Goal: Information Seeking & Learning: Learn about a topic

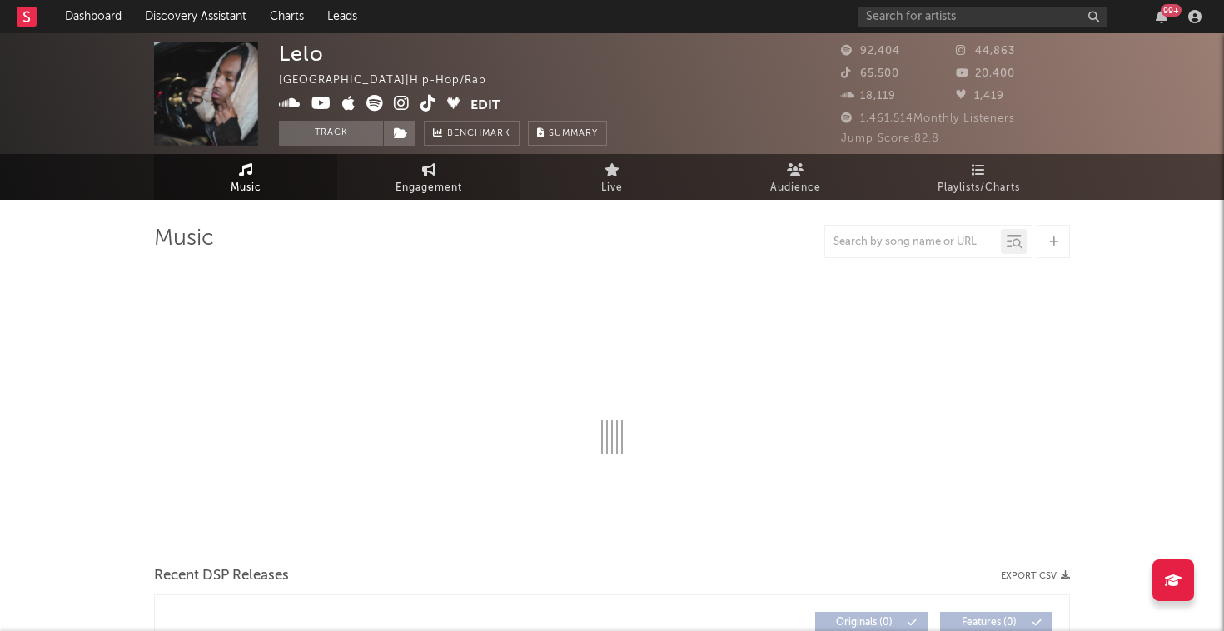
select select "6m"
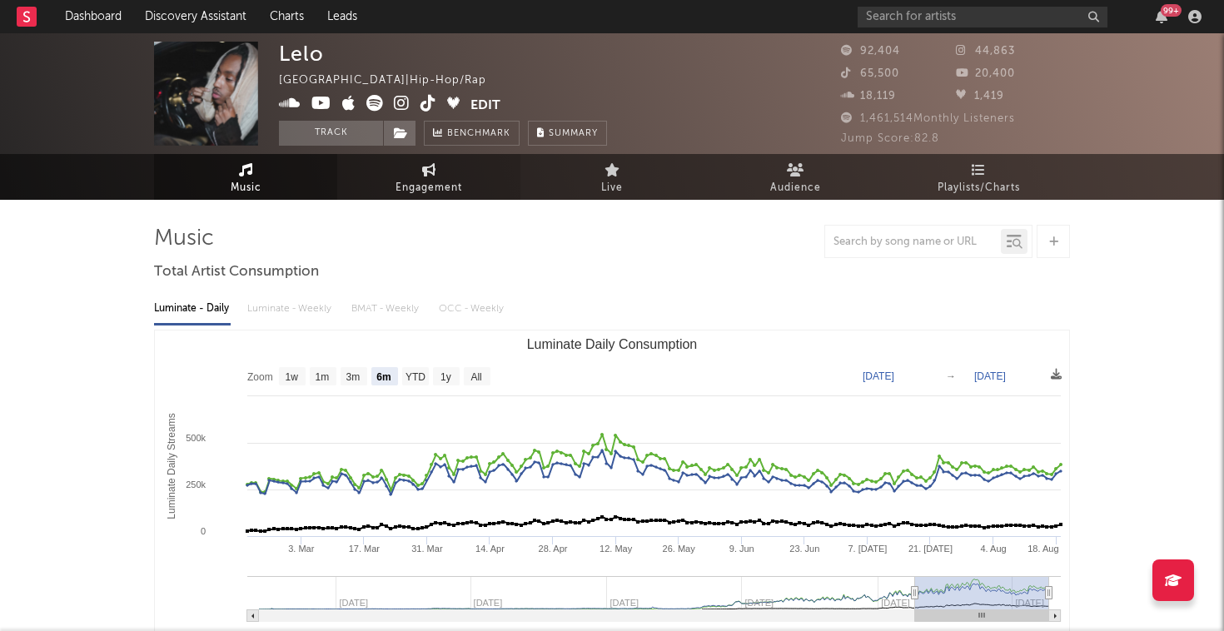
click at [458, 178] on span "Engagement" at bounding box center [429, 188] width 67 height 20
select select "1w"
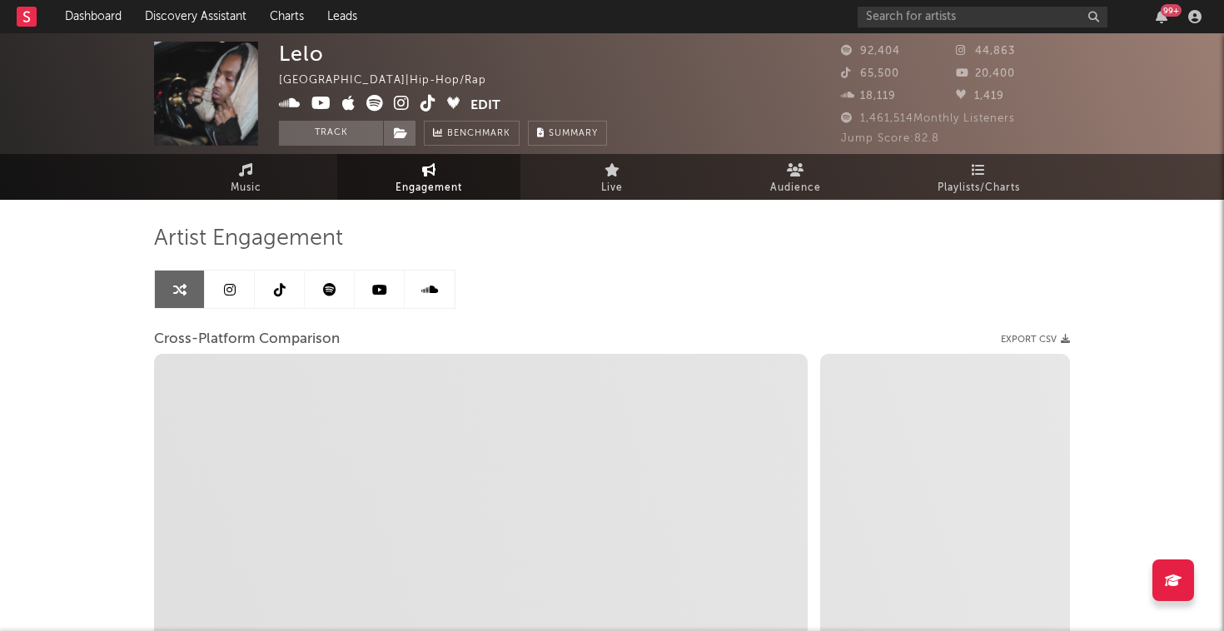
select select "1m"
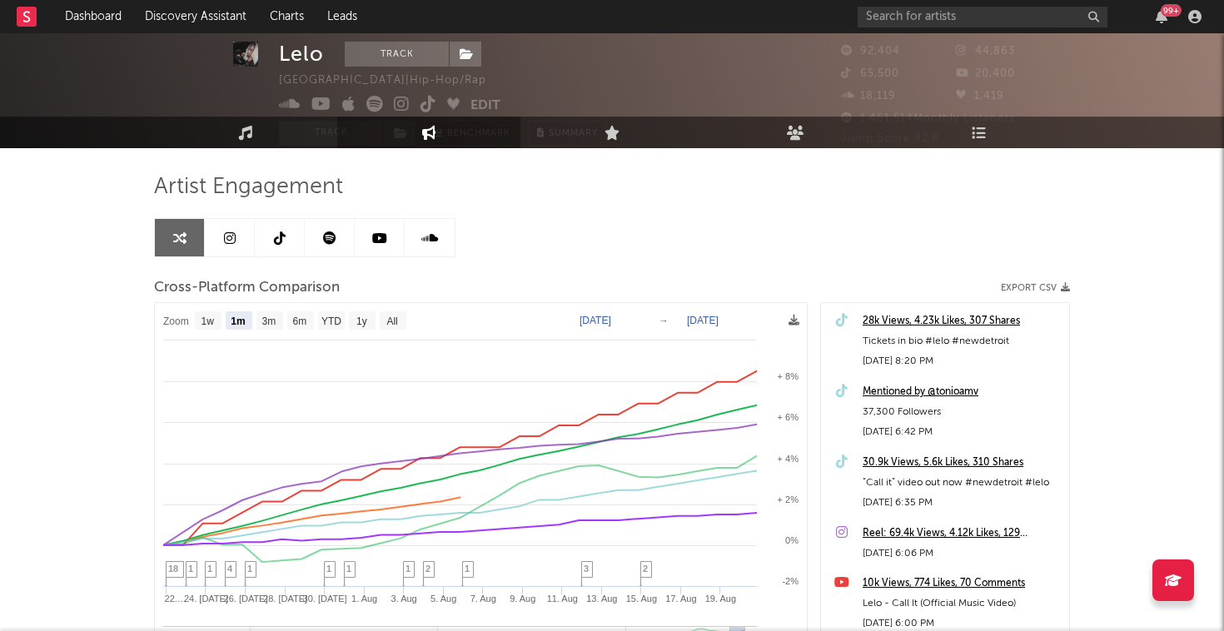
scroll to position [75, 0]
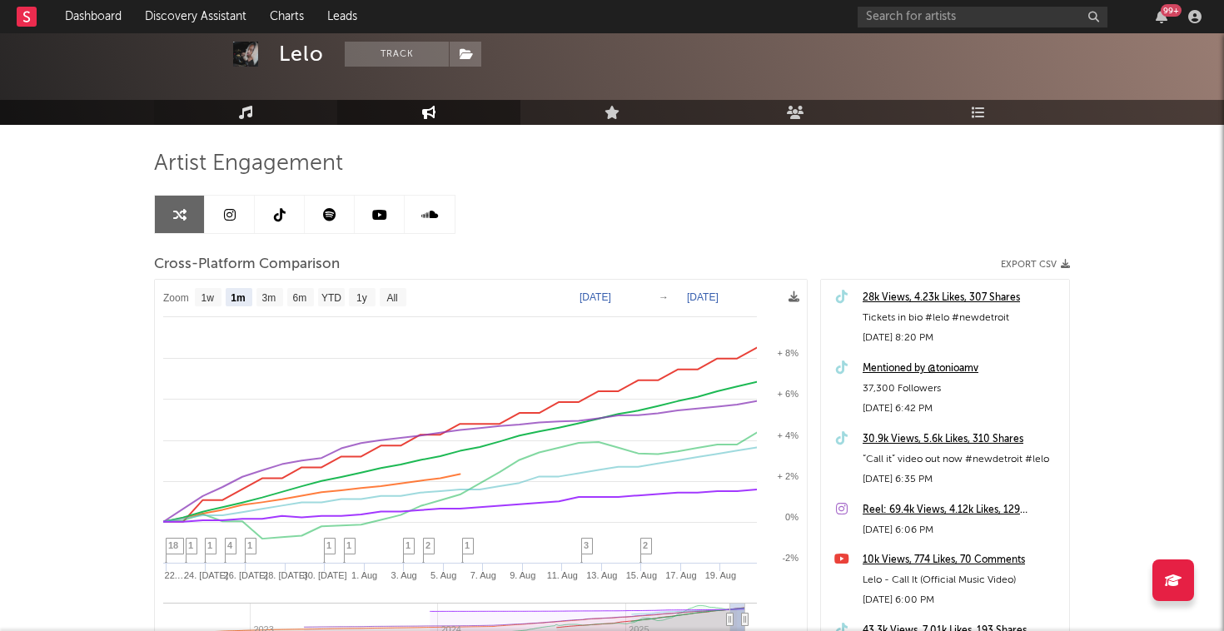
click at [271, 113] on link "Music" at bounding box center [245, 112] width 183 height 25
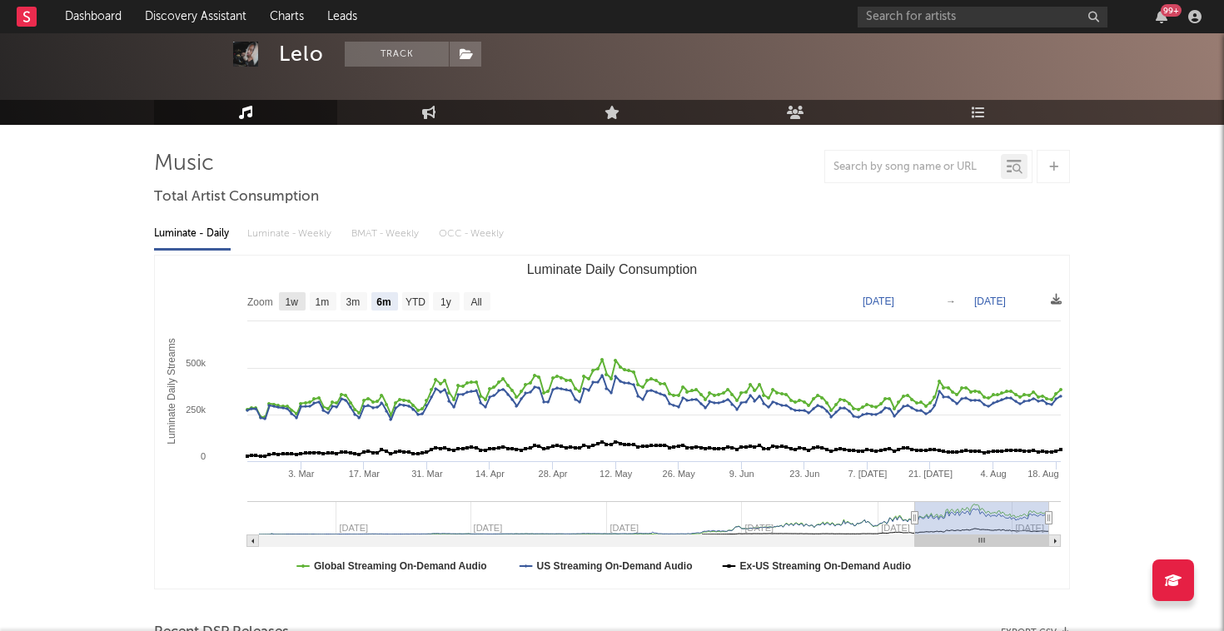
click at [291, 301] on text "1w" at bounding box center [292, 302] width 13 height 12
select select "1w"
type input "[DATE]"
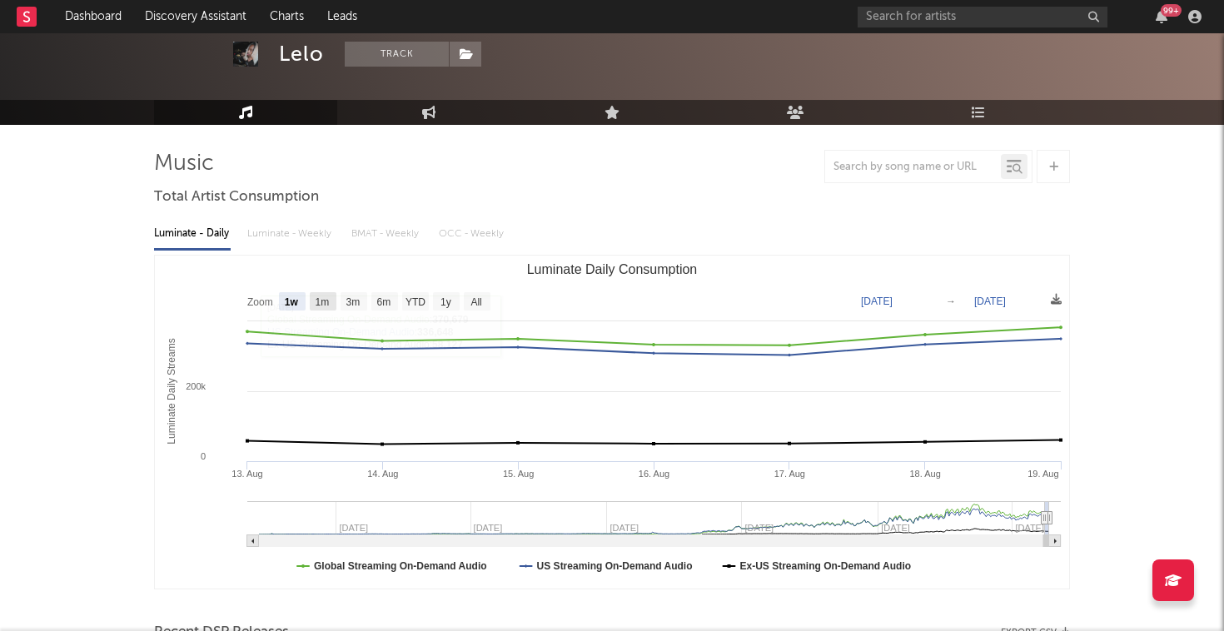
click at [324, 299] on text "1m" at bounding box center [323, 302] width 14 height 12
select select "1m"
type input "[DATE]"
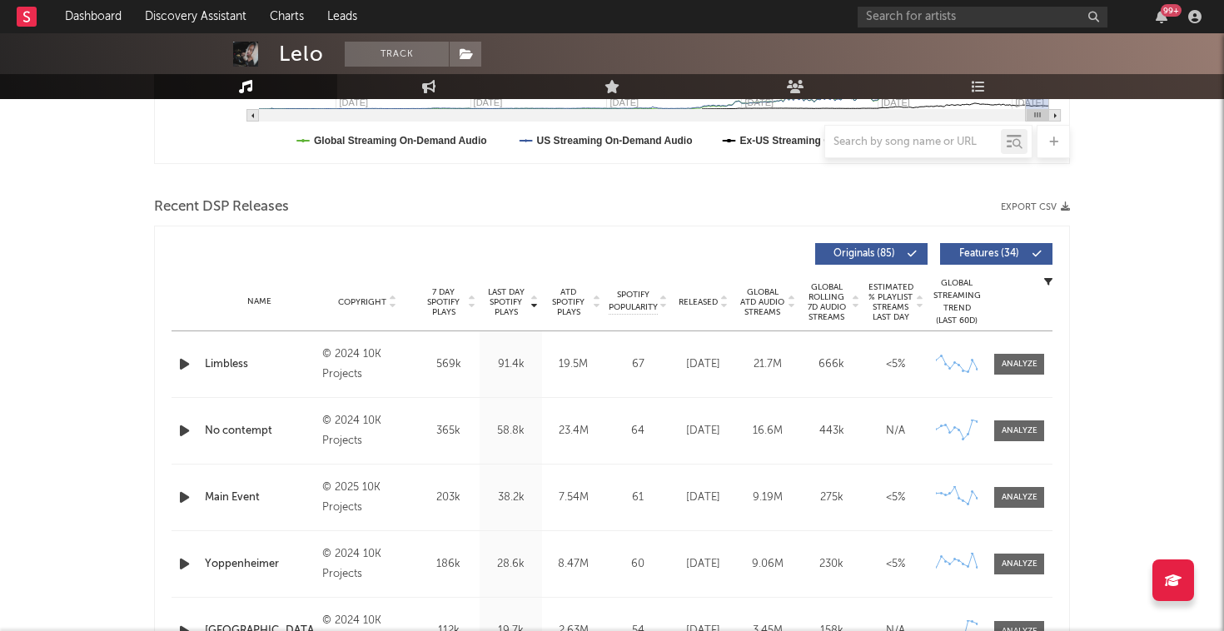
scroll to position [516, 0]
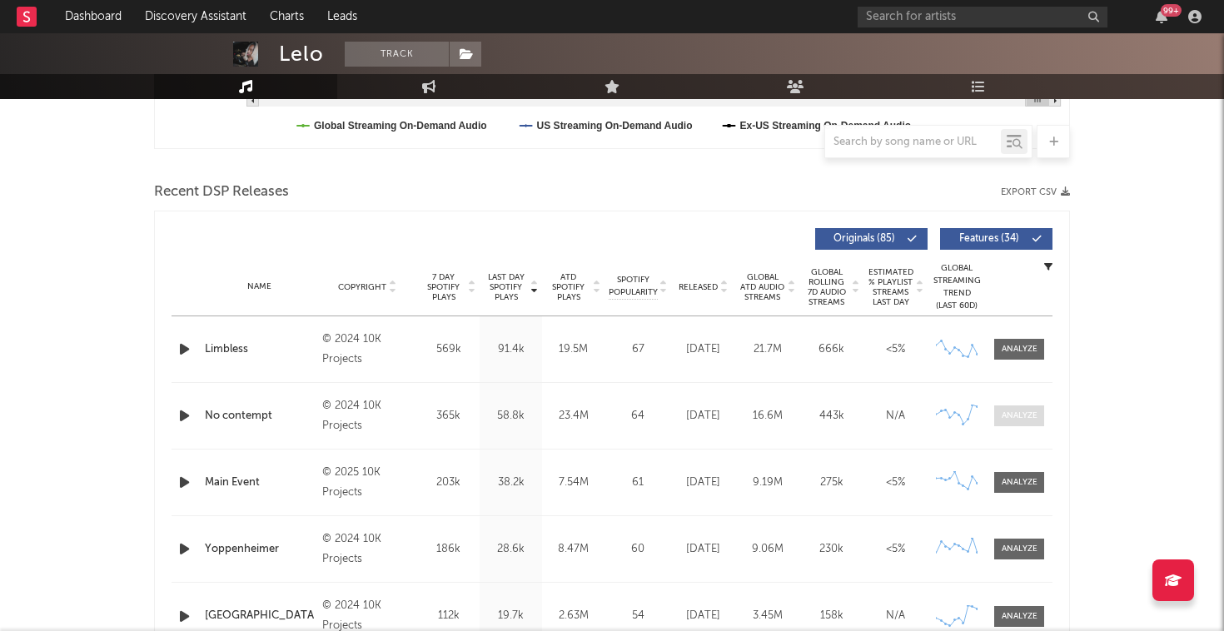
click at [1015, 411] on div at bounding box center [1020, 416] width 36 height 12
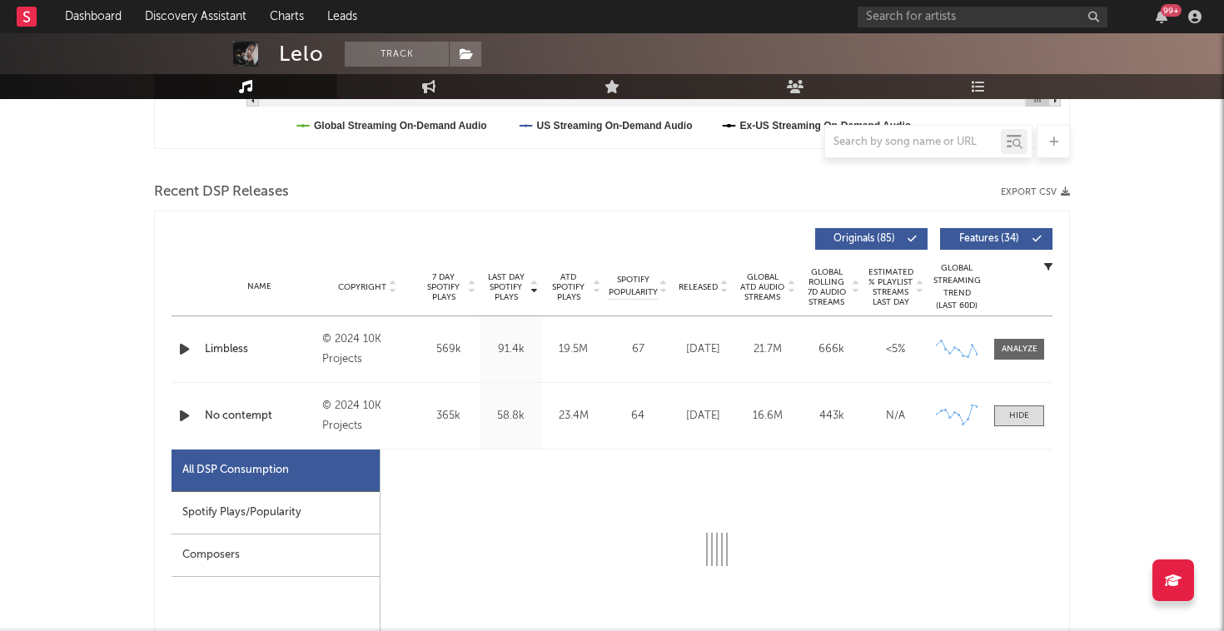
select select "6m"
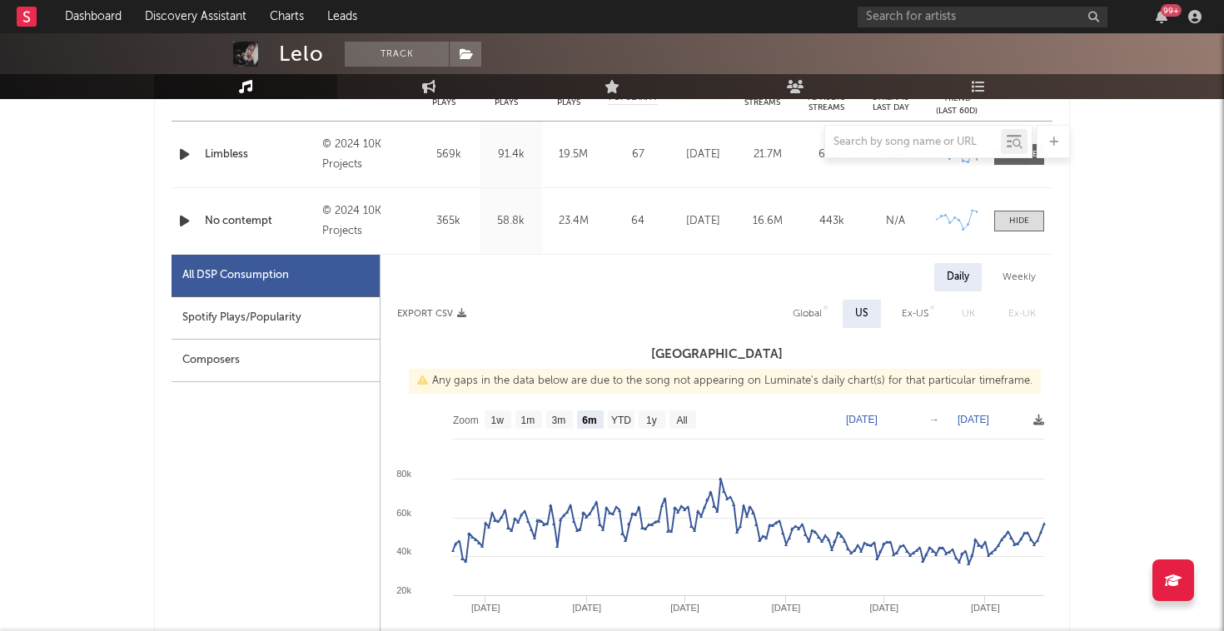
scroll to position [811, 0]
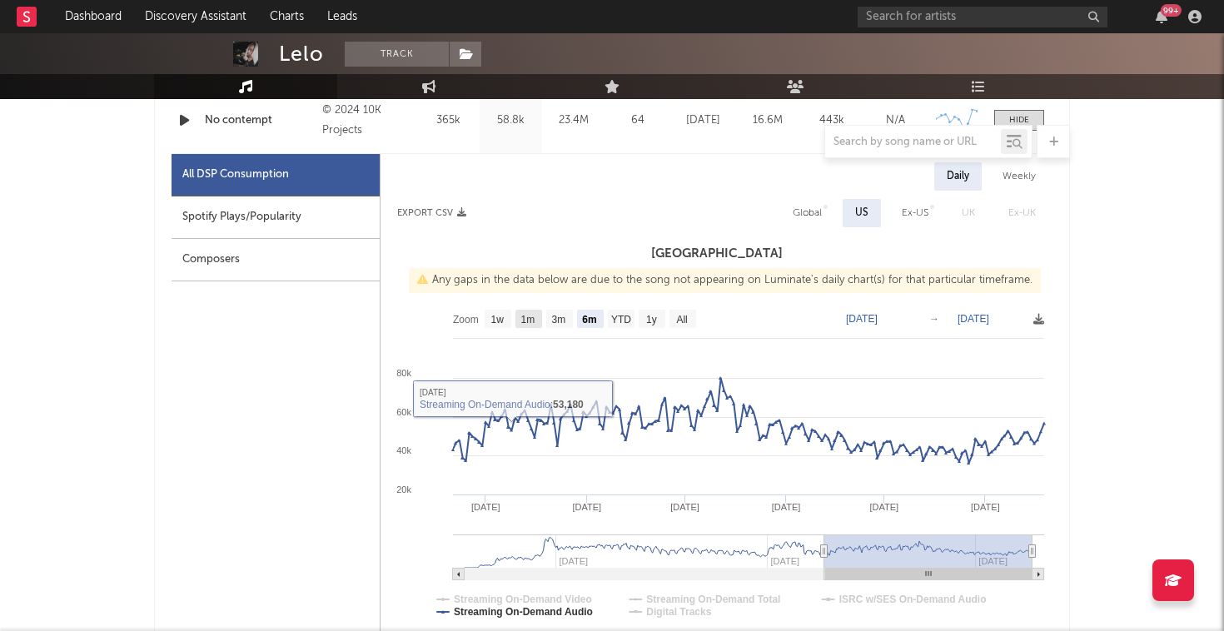
click at [502, 319] on text "1w" at bounding box center [497, 320] width 13 height 12
select select "1w"
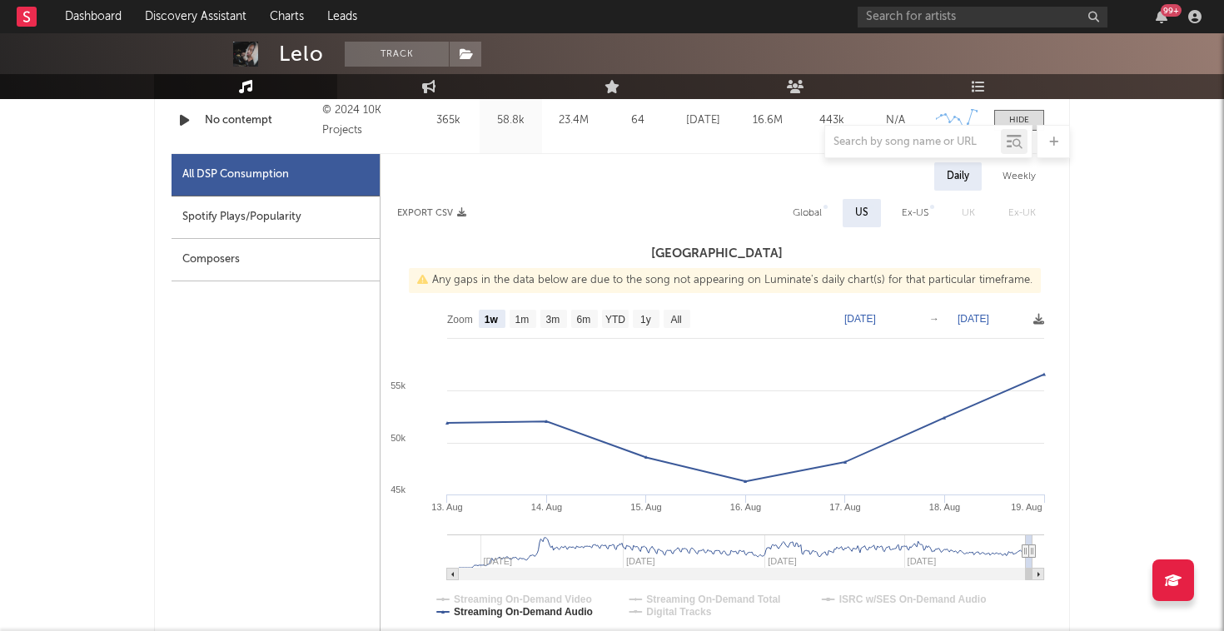
click at [308, 451] on div "All DSP Consumption Spotify Plays/Popularity Composers" at bounding box center [276, 549] width 209 height 791
